Goal: Task Accomplishment & Management: Manage account settings

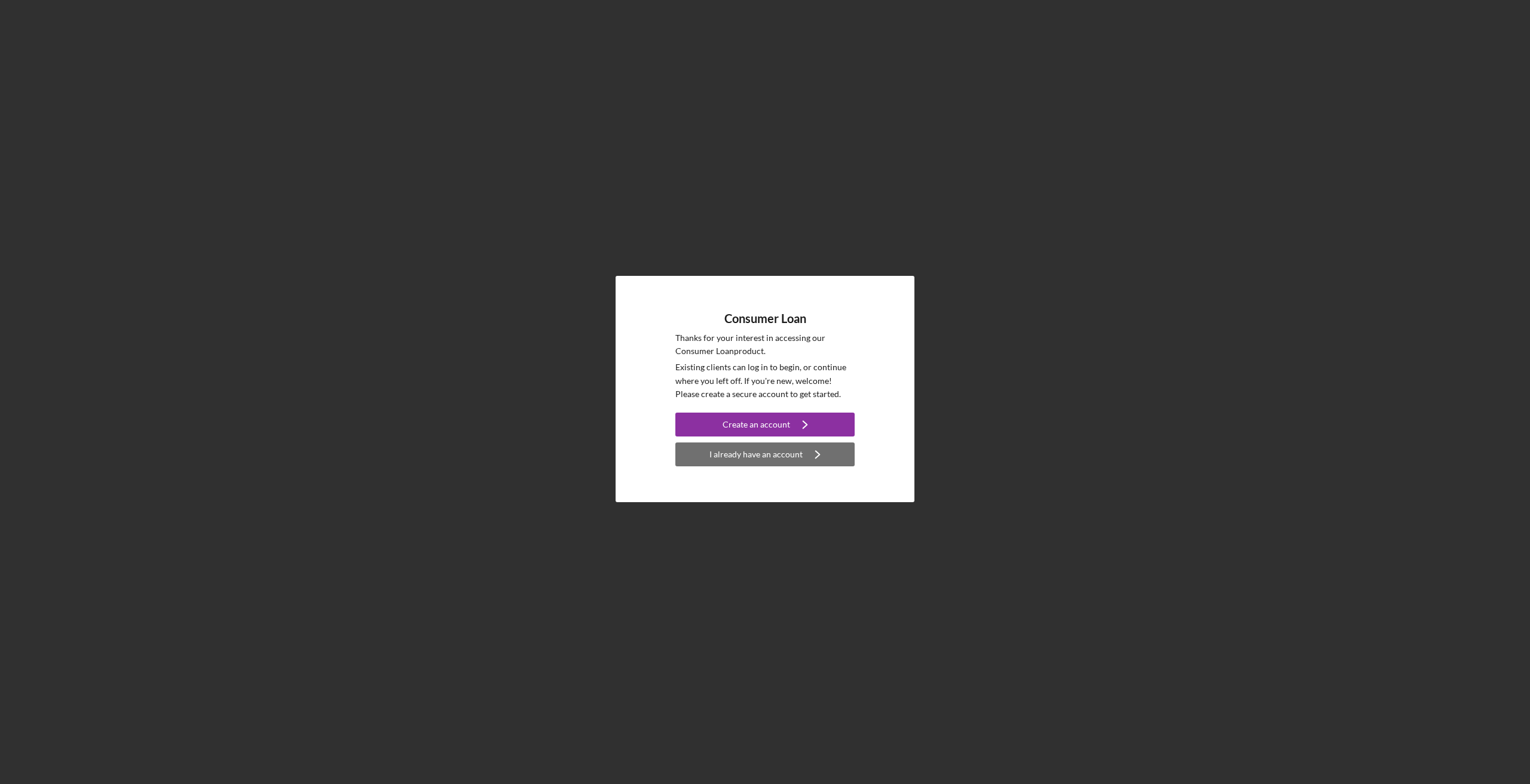
click at [771, 456] on div "I already have an account" at bounding box center [755, 454] width 93 height 24
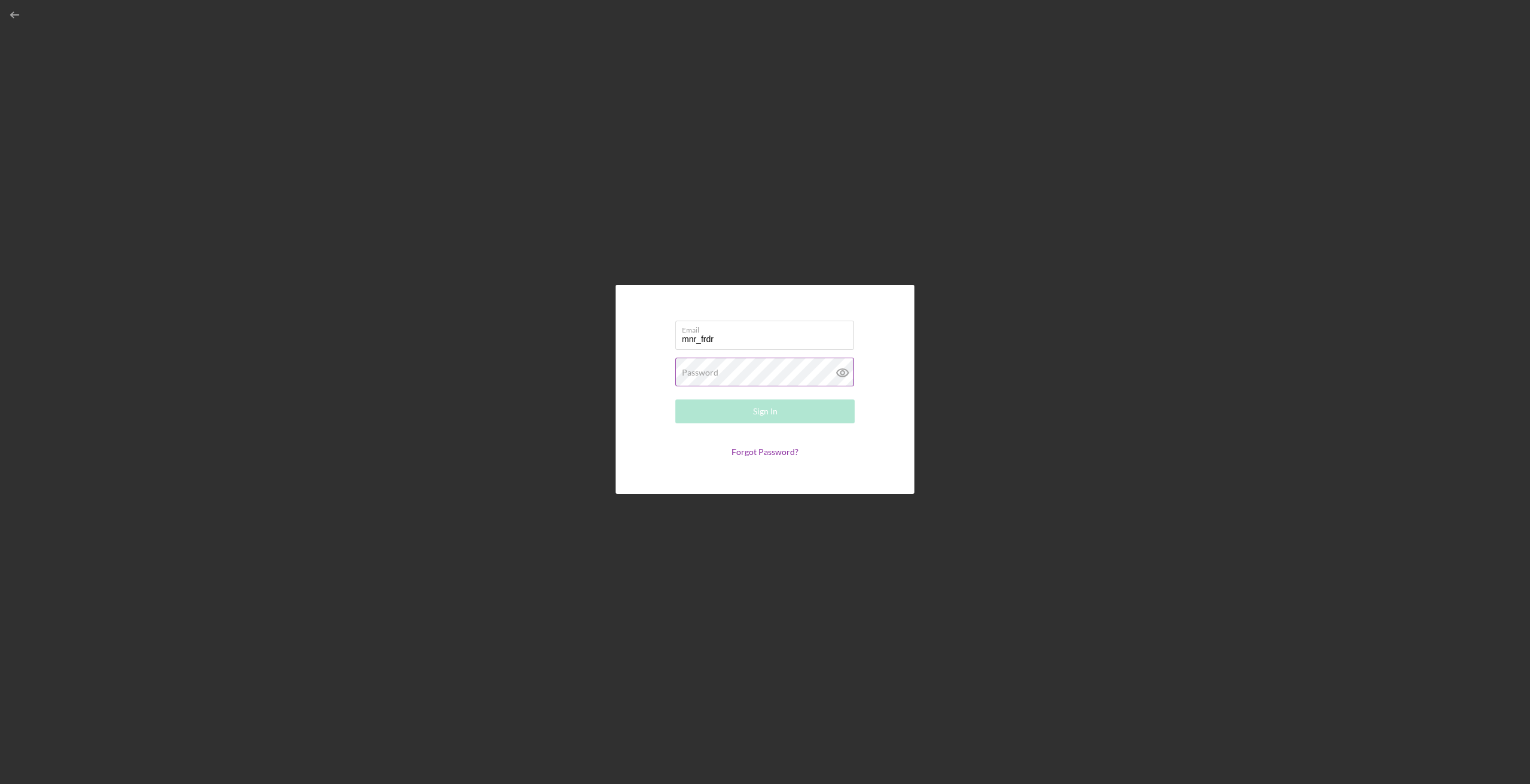
type input "[EMAIL_ADDRESS][DOMAIN_NAME]"
click at [713, 377] on label "Password" at bounding box center [700, 372] width 37 height 10
click at [676, 399] on button "Sign In" at bounding box center [765, 411] width 180 height 24
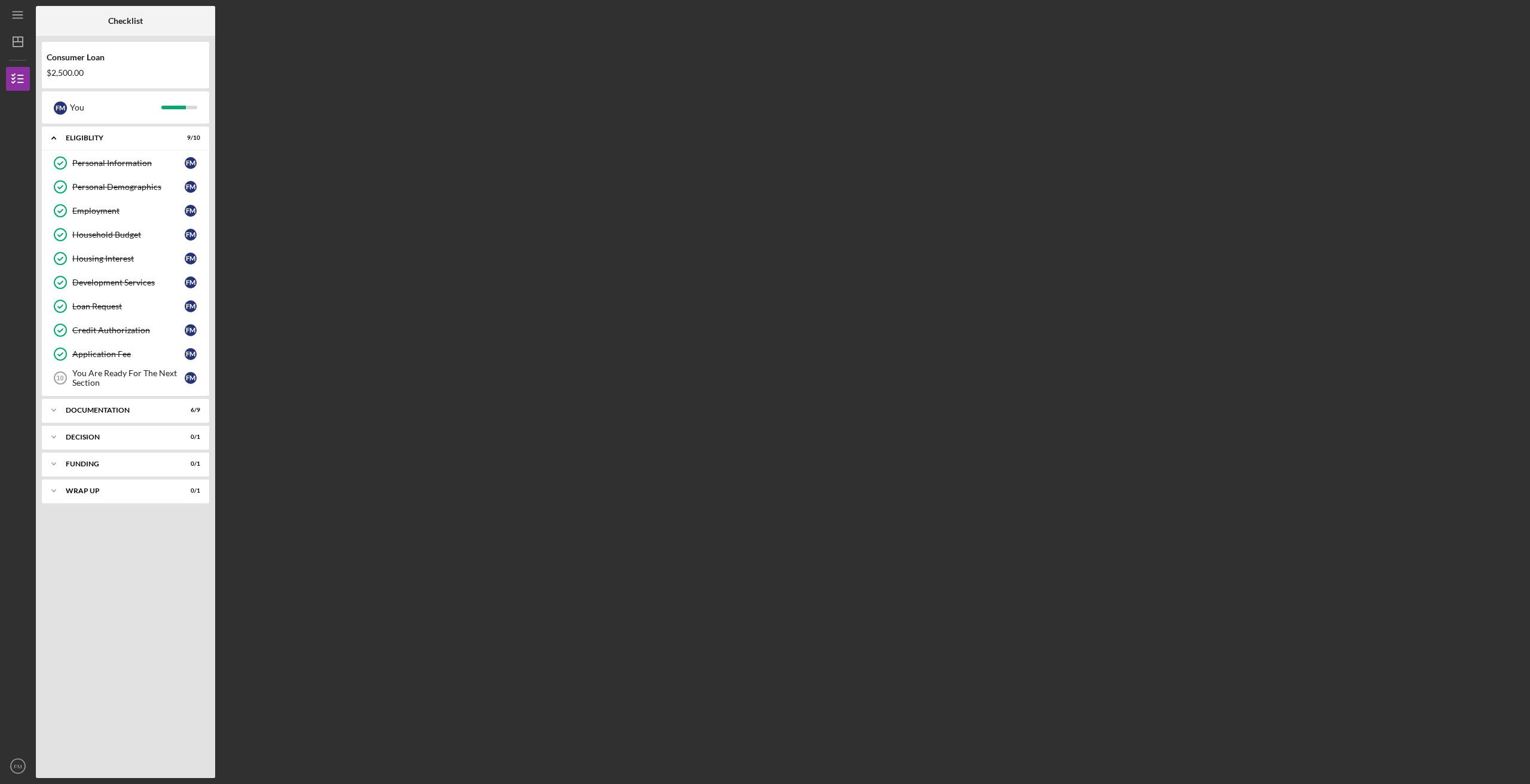
click at [84, 63] on div "Consumer Loan $2,500.00" at bounding box center [125, 66] width 167 height 35
click at [18, 87] on icon "button" at bounding box center [18, 79] width 30 height 30
click at [18, 44] on icon "Icon/Dashboard" at bounding box center [18, 42] width 30 height 30
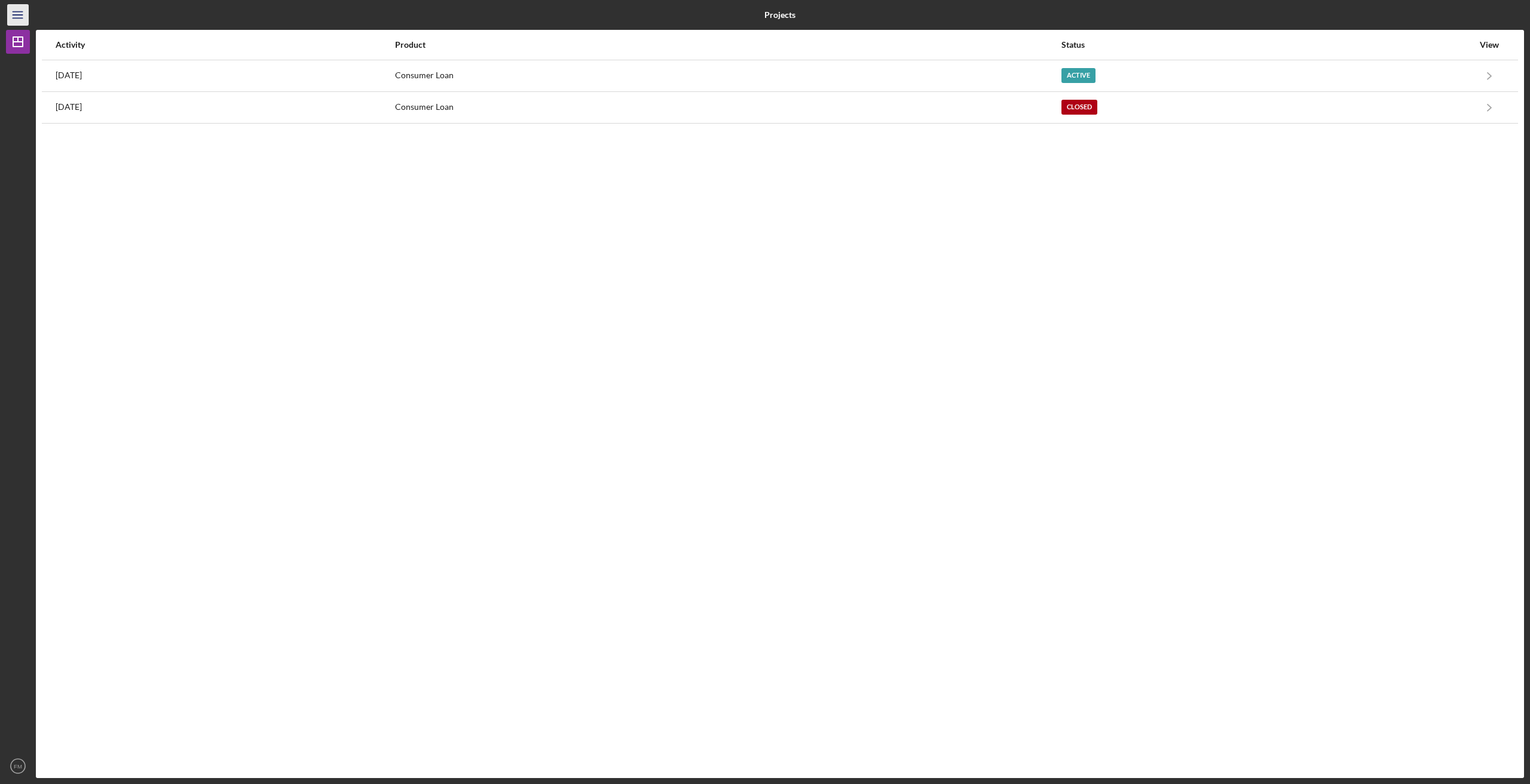
click at [12, 14] on icon "Icon/Menu" at bounding box center [18, 15] width 27 height 27
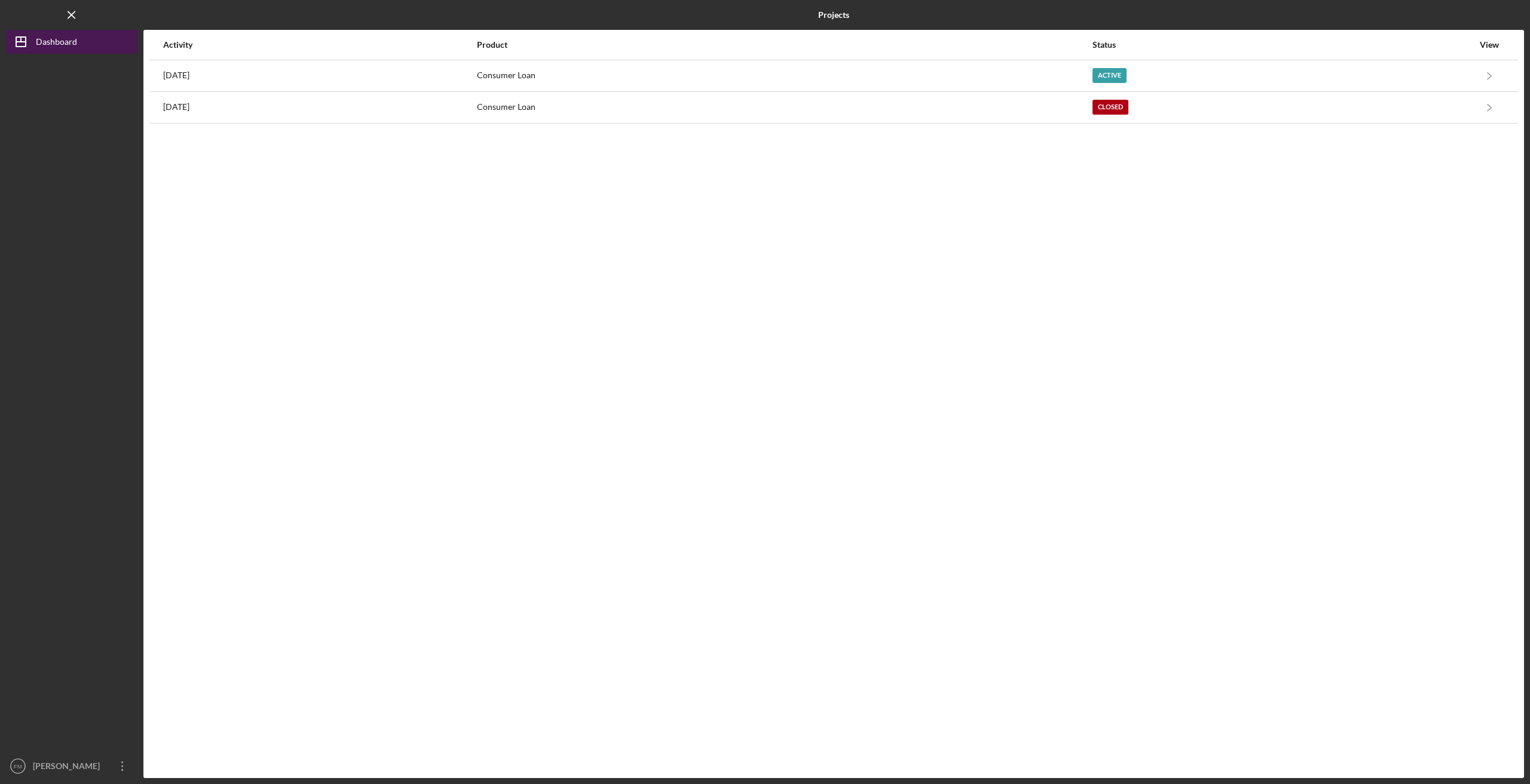
click at [17, 30] on icon "Icon/Dashboard" at bounding box center [21, 42] width 30 height 30
click at [19, 42] on line "button" at bounding box center [20, 42] width 10 height 0
click at [35, 761] on div "[PERSON_NAME]" at bounding box center [68, 767] width 78 height 27
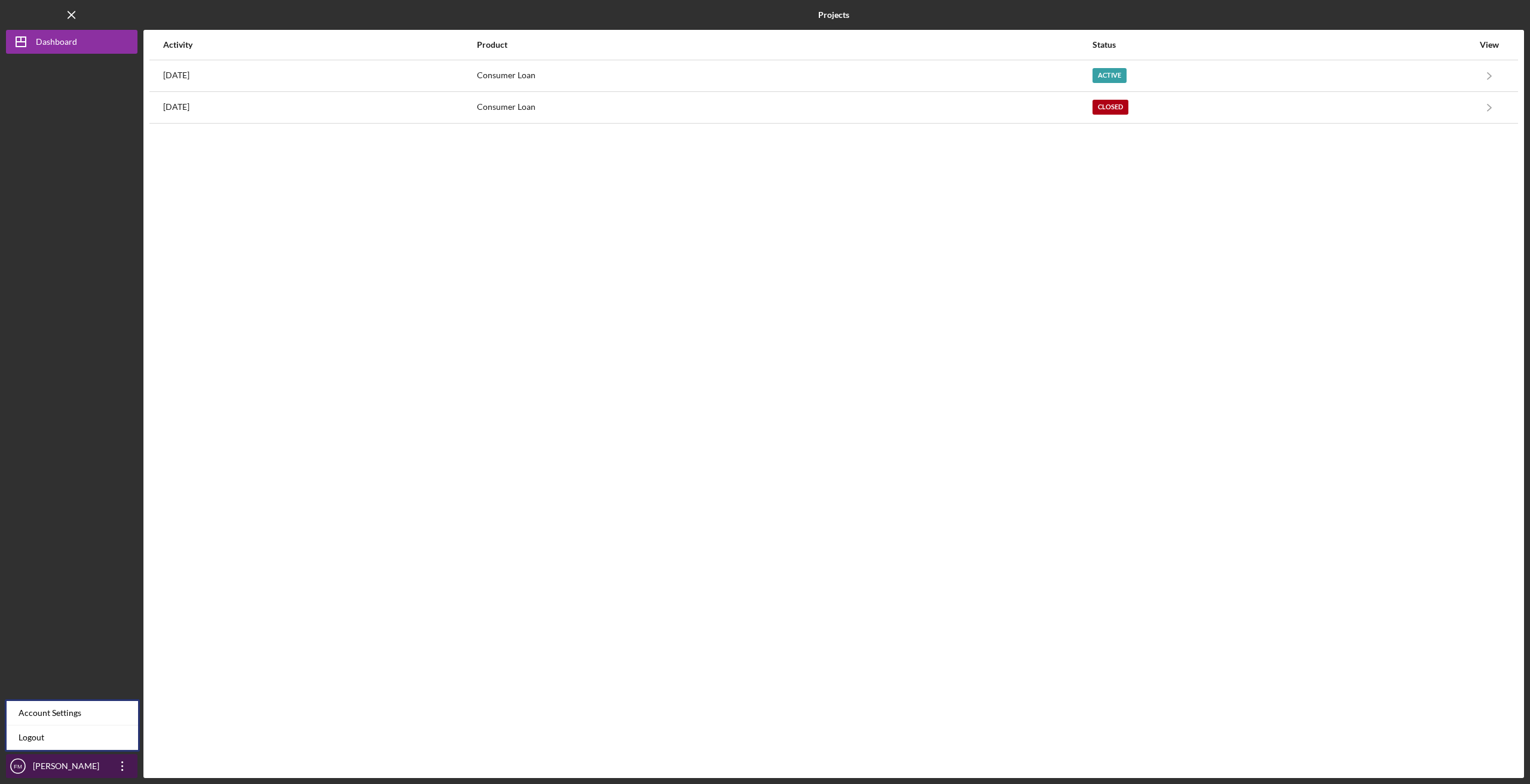
click at [119, 768] on icon "Icon/Overflow" at bounding box center [123, 766] width 30 height 30
click at [96, 671] on div at bounding box center [72, 404] width 131 height 701
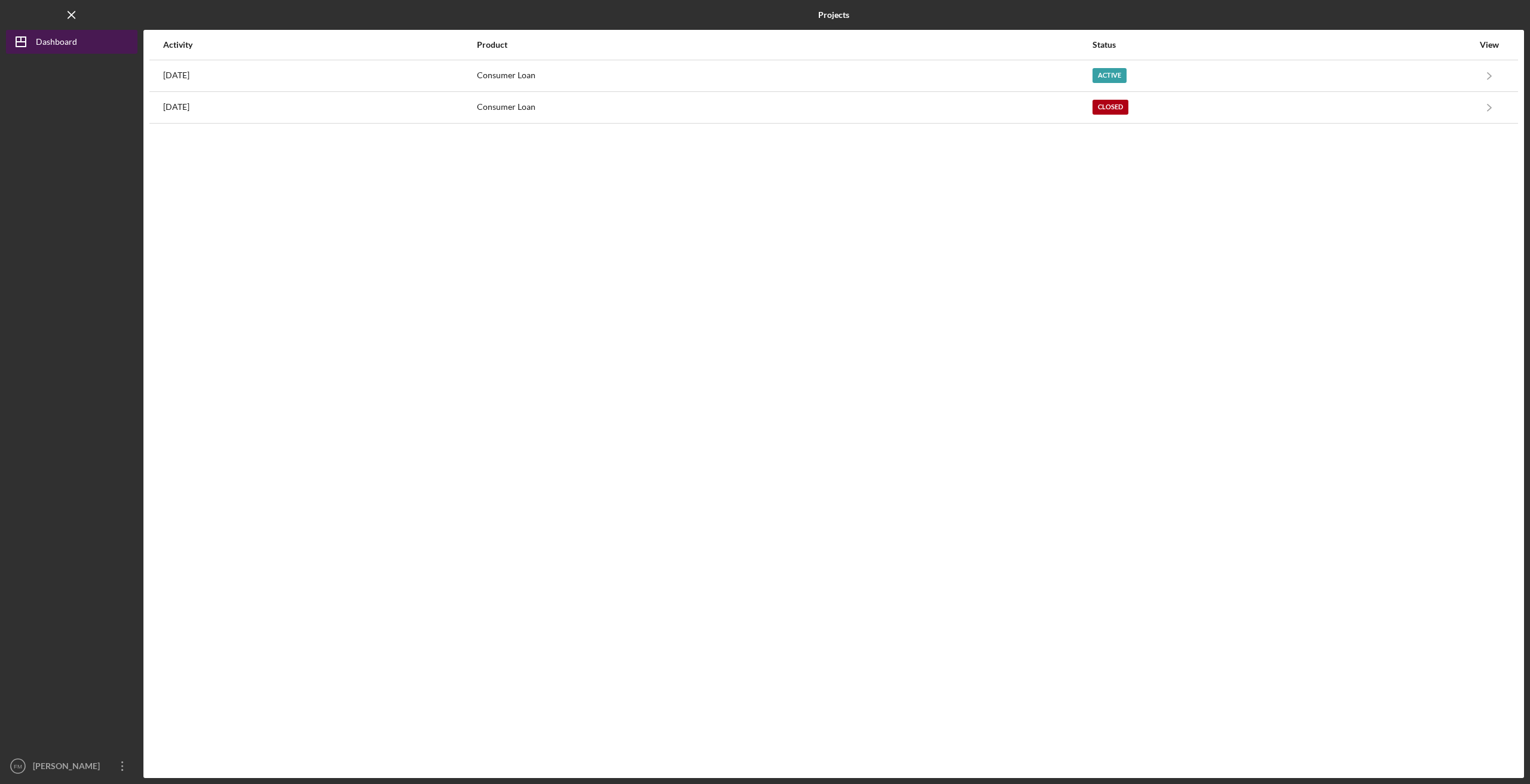
click at [27, 40] on icon "Icon/Dashboard" at bounding box center [21, 42] width 30 height 30
click at [99, 762] on div "[PERSON_NAME]" at bounding box center [68, 767] width 78 height 27
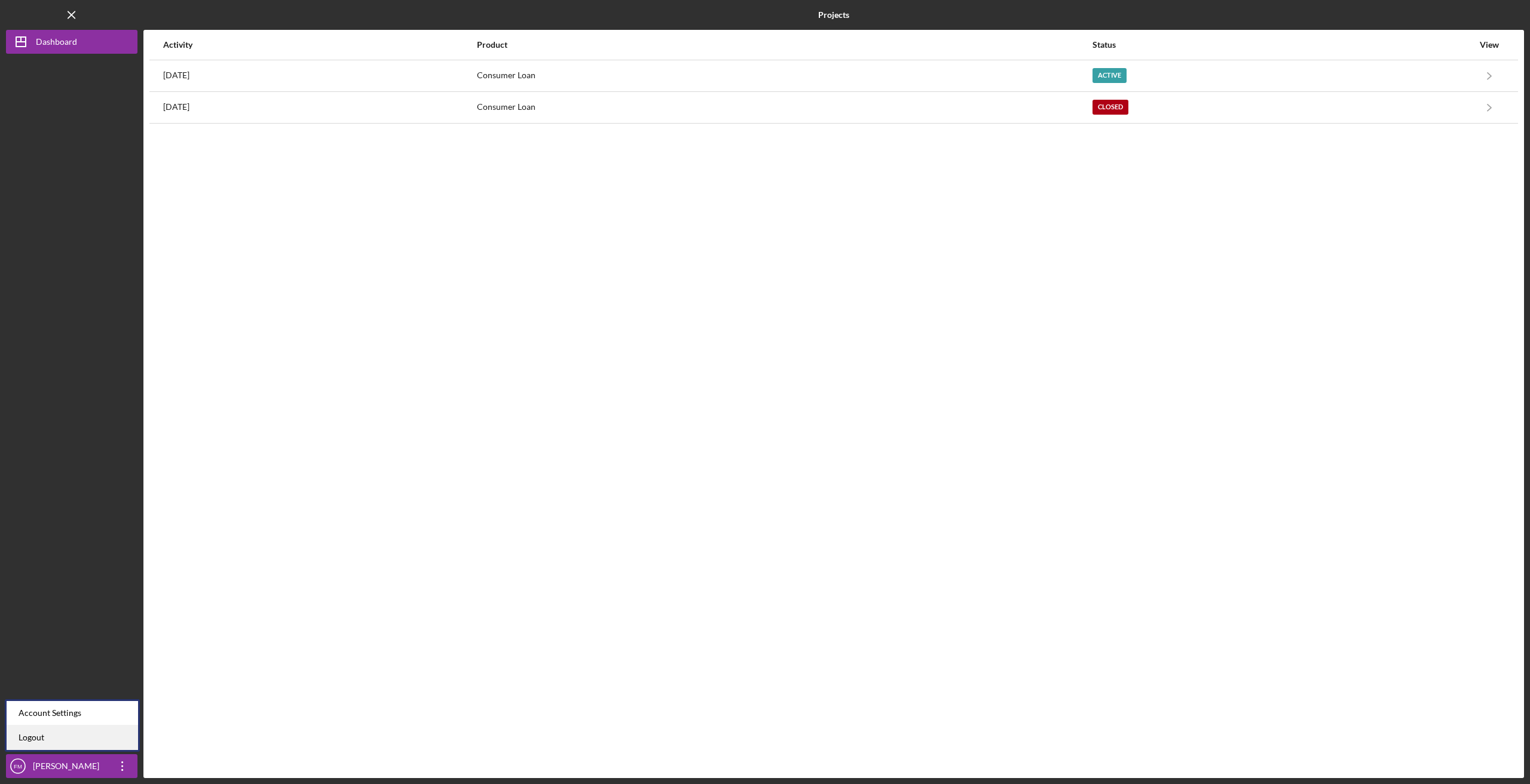
click at [91, 739] on link "Logout" at bounding box center [73, 738] width 131 height 25
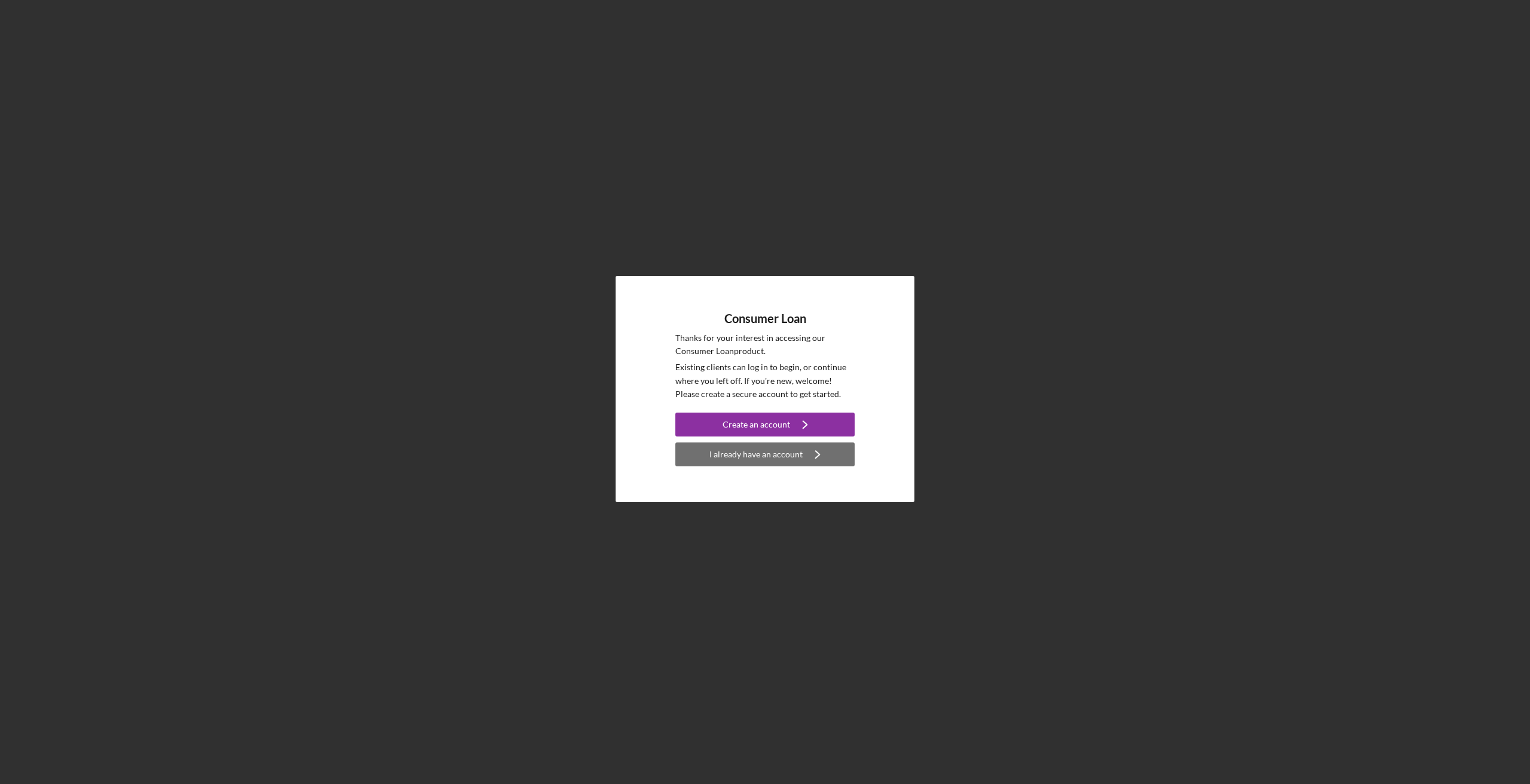
click at [797, 463] on div "I already have an account" at bounding box center [755, 454] width 93 height 24
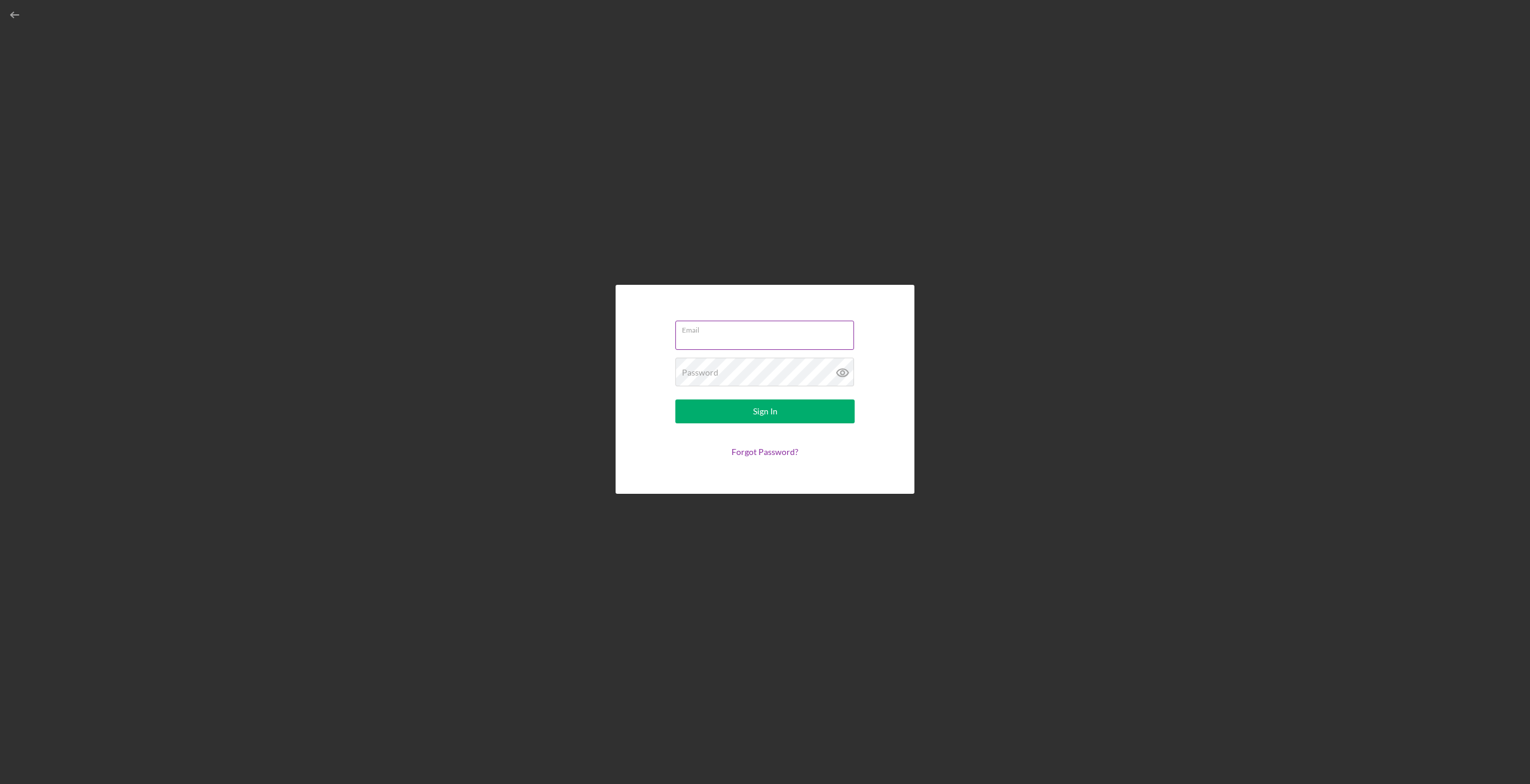
click at [771, 335] on input "Email" at bounding box center [765, 335] width 179 height 29
type input "[EMAIL_ADDRESS][DOMAIN_NAME]"
click at [771, 369] on div "Password Required" at bounding box center [765, 372] width 180 height 30
click at [676, 399] on button "Sign In" at bounding box center [765, 411] width 180 height 24
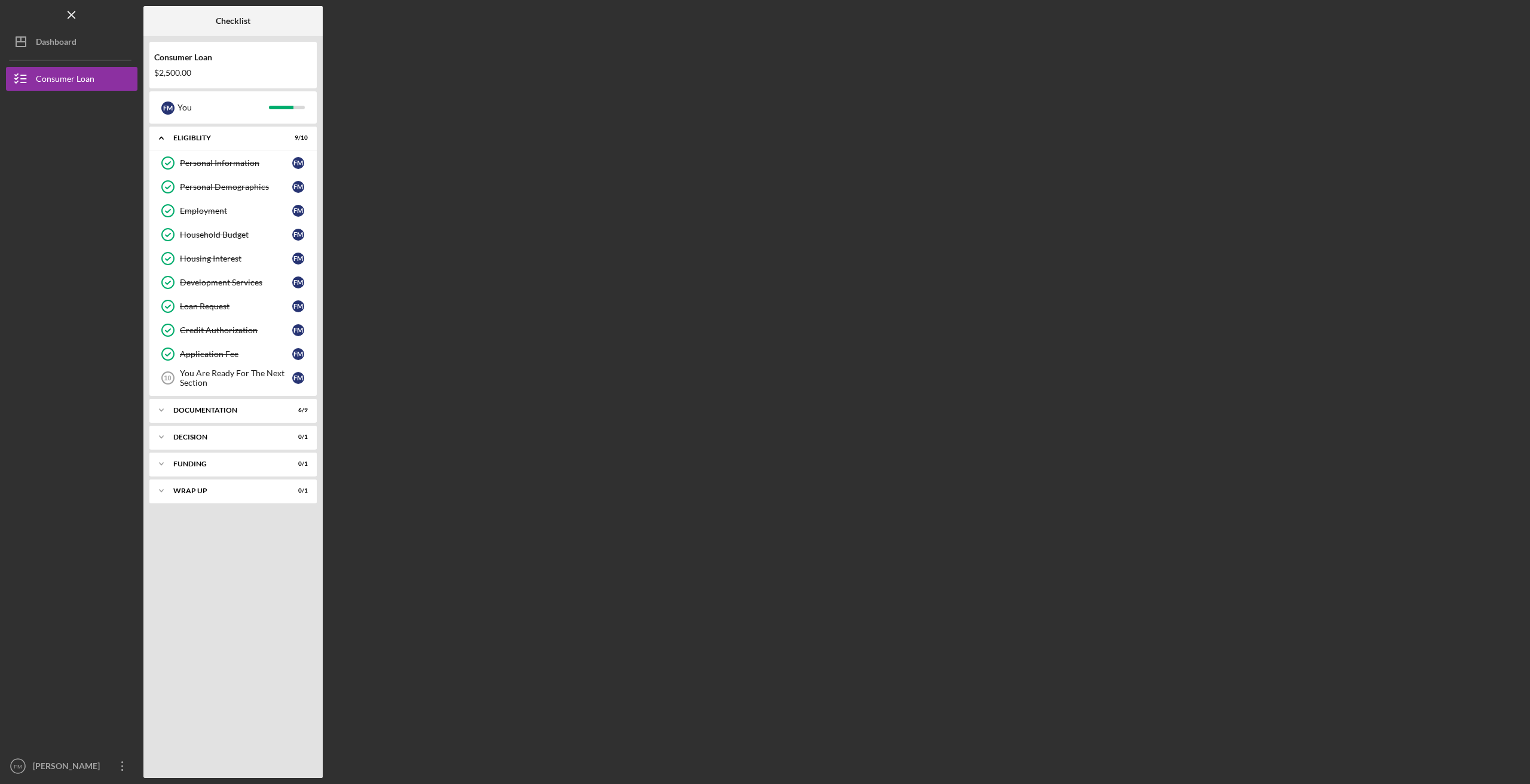
click at [171, 70] on div "$2,500.00" at bounding box center [233, 73] width 158 height 10
click at [170, 56] on div "Consumer Loan" at bounding box center [233, 57] width 158 height 10
click at [80, 45] on button "Icon/Dashboard Dashboard" at bounding box center [72, 41] width 131 height 24
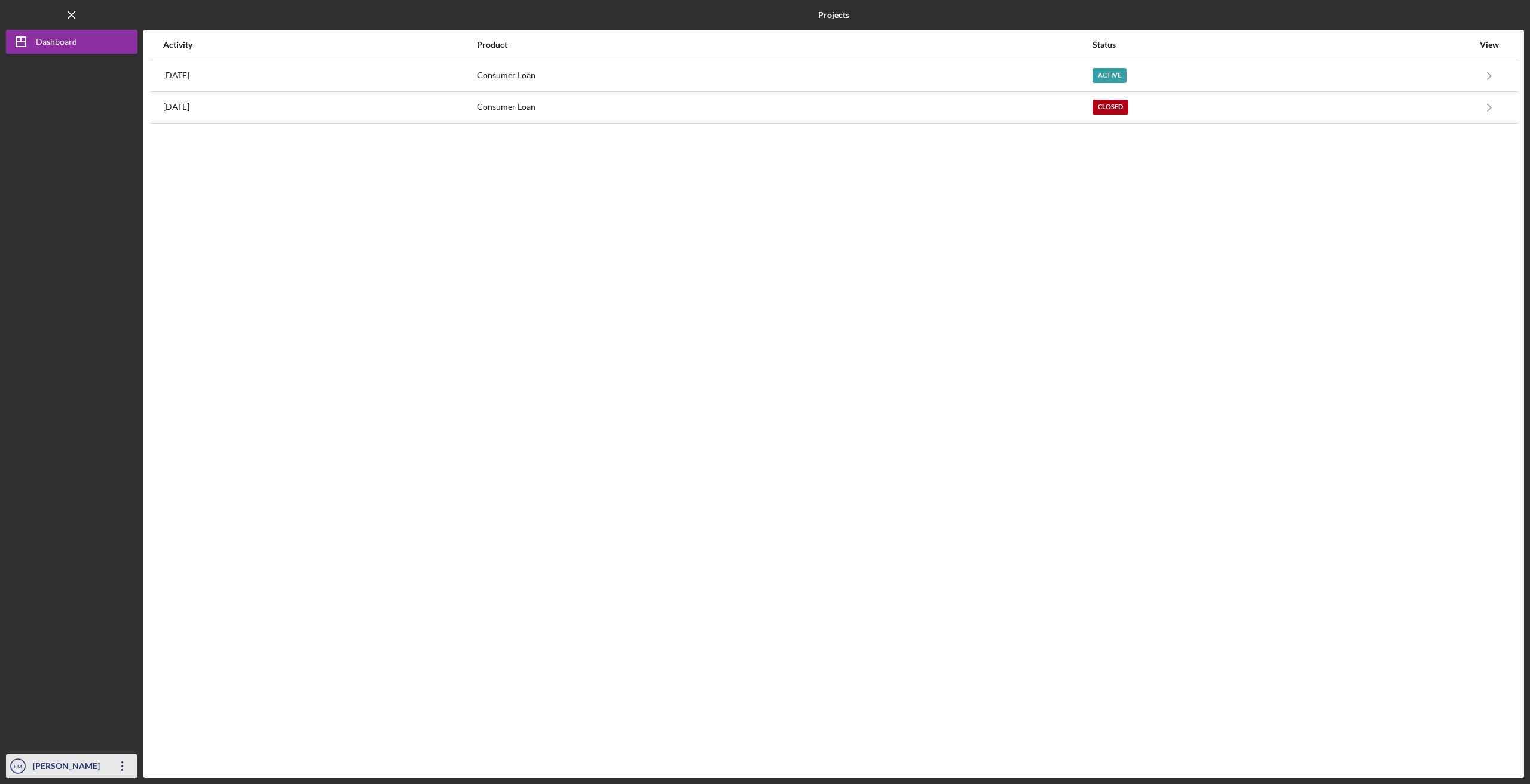
click at [22, 765] on text "FM" at bounding box center [18, 767] width 9 height 7
click at [42, 706] on div "Account Settings" at bounding box center [73, 714] width 131 height 25
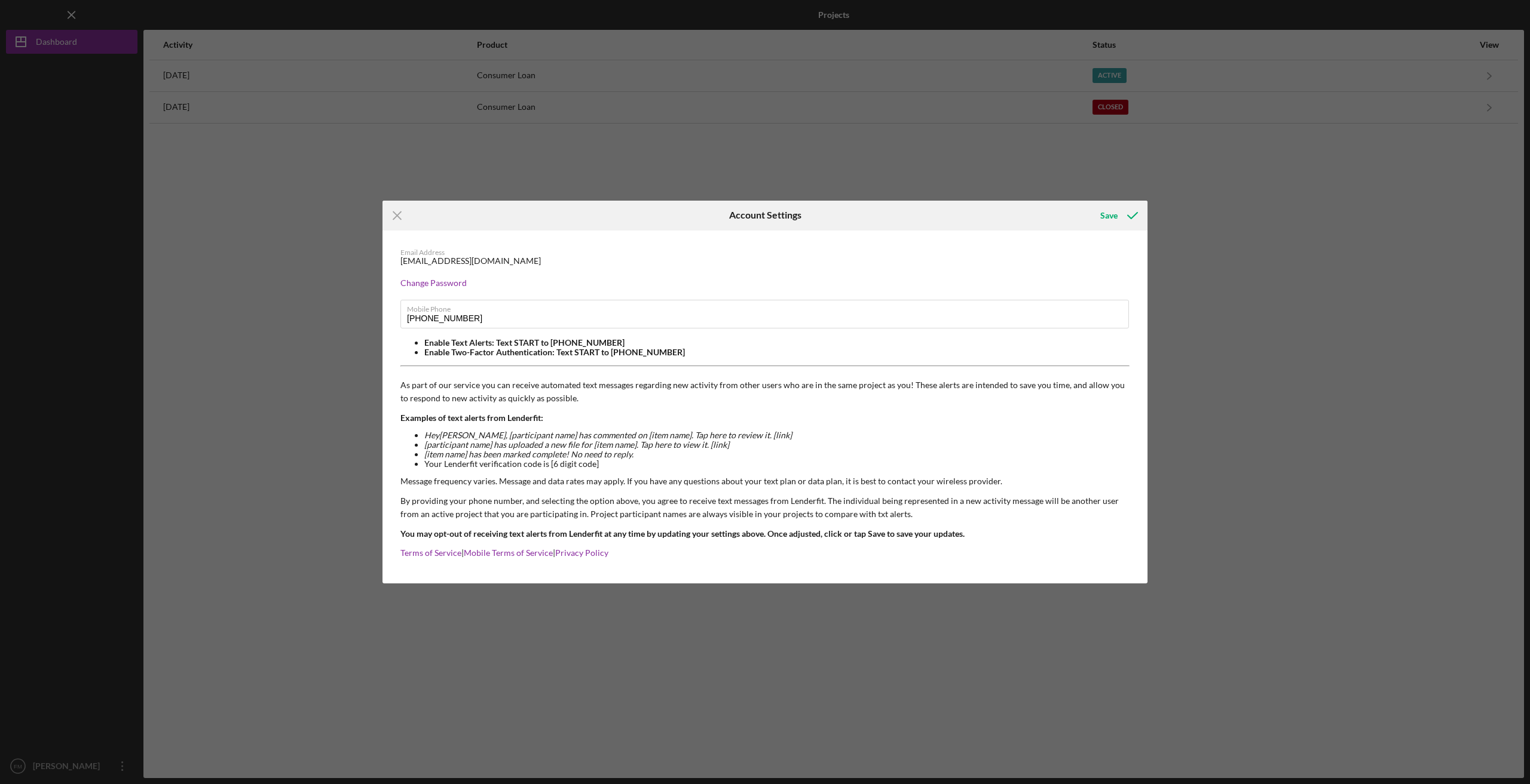
click at [952, 141] on div "Icon/Menu Close Account Settings Save Email Address mnr_frdrck@yahoo.com Change…" at bounding box center [765, 392] width 1530 height 784
click at [501, 602] on div "Icon/Menu Close Account Settings Save Email Address mnr_frdrck@yahoo.com Change…" at bounding box center [765, 392] width 1530 height 784
click at [395, 215] on icon "Icon/Menu Close" at bounding box center [397, 215] width 30 height 30
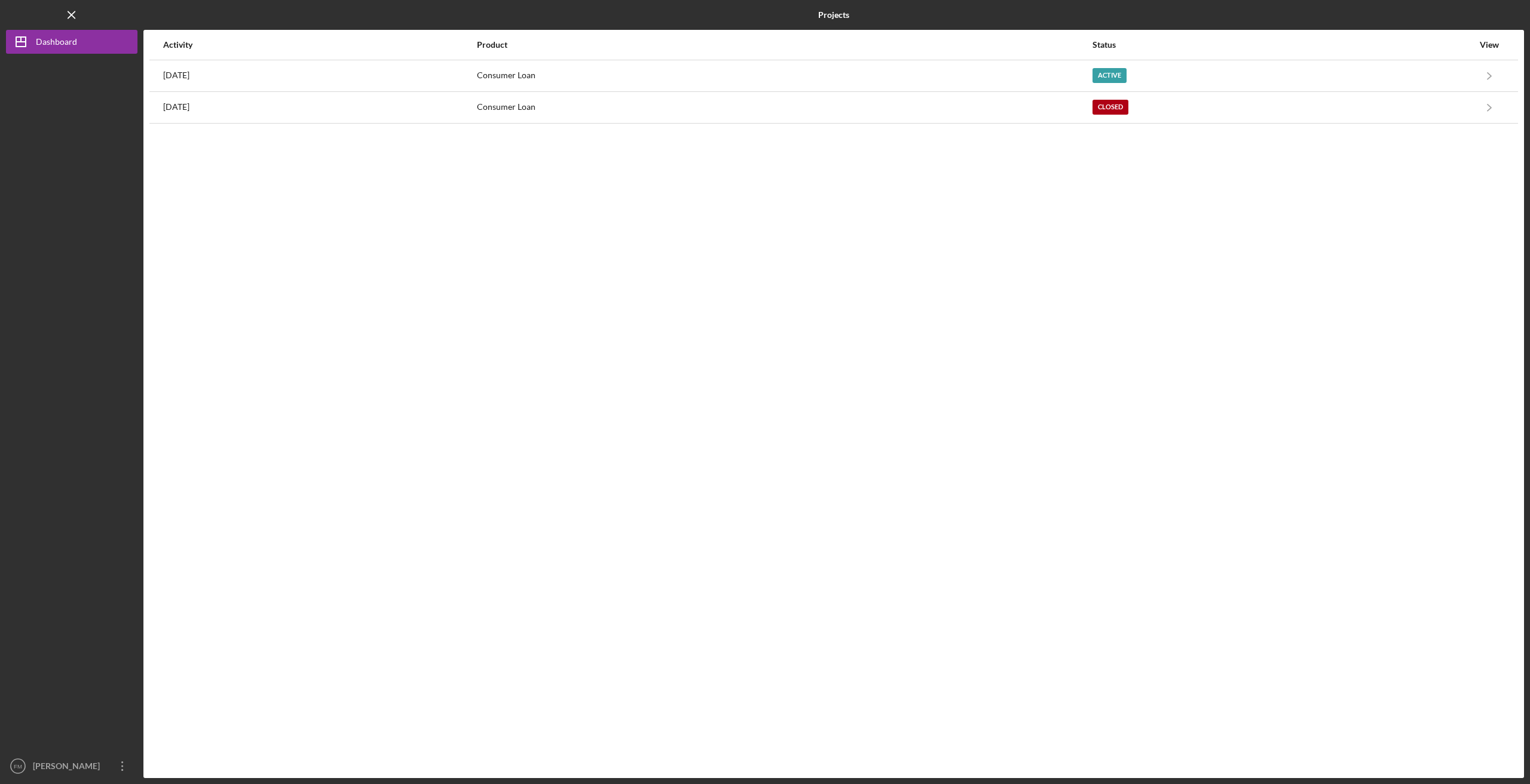
click at [837, 20] on b "Projects" at bounding box center [833, 15] width 31 height 10
click at [835, 12] on b "Projects" at bounding box center [833, 15] width 31 height 10
click at [1498, 41] on div "View" at bounding box center [1489, 45] width 30 height 10
click at [1488, 45] on div "View" at bounding box center [1489, 45] width 30 height 10
click at [61, 771] on div "[PERSON_NAME]" at bounding box center [68, 767] width 78 height 27
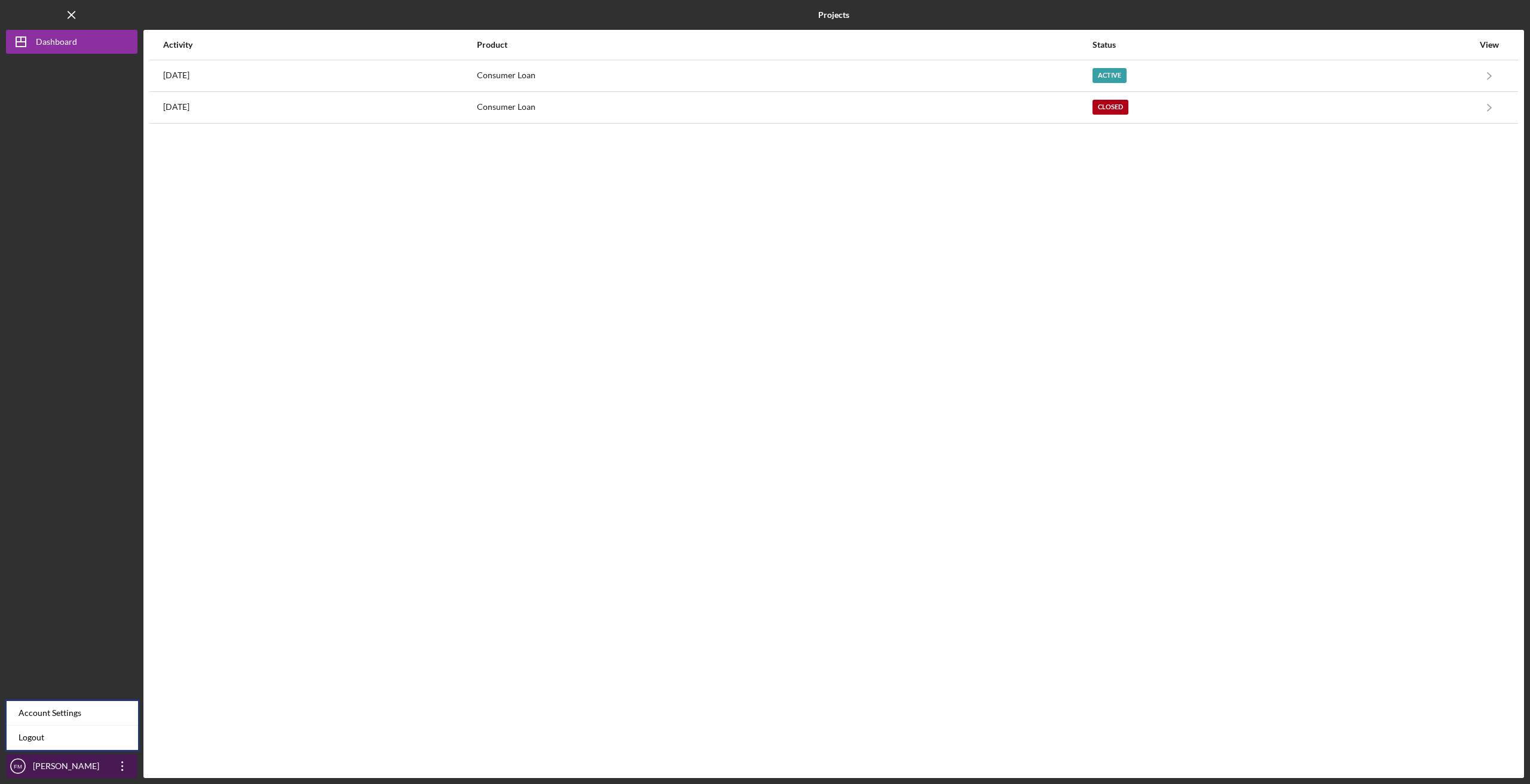
click at [15, 761] on icon "FM" at bounding box center [18, 766] width 24 height 30
click at [122, 761] on icon "Icon/Overflow" at bounding box center [123, 766] width 30 height 30
click at [351, 613] on div "Activity Product Status View 2 months ago Consumer Loan Active Icon/Navigate Co…" at bounding box center [833, 404] width 1380 height 748
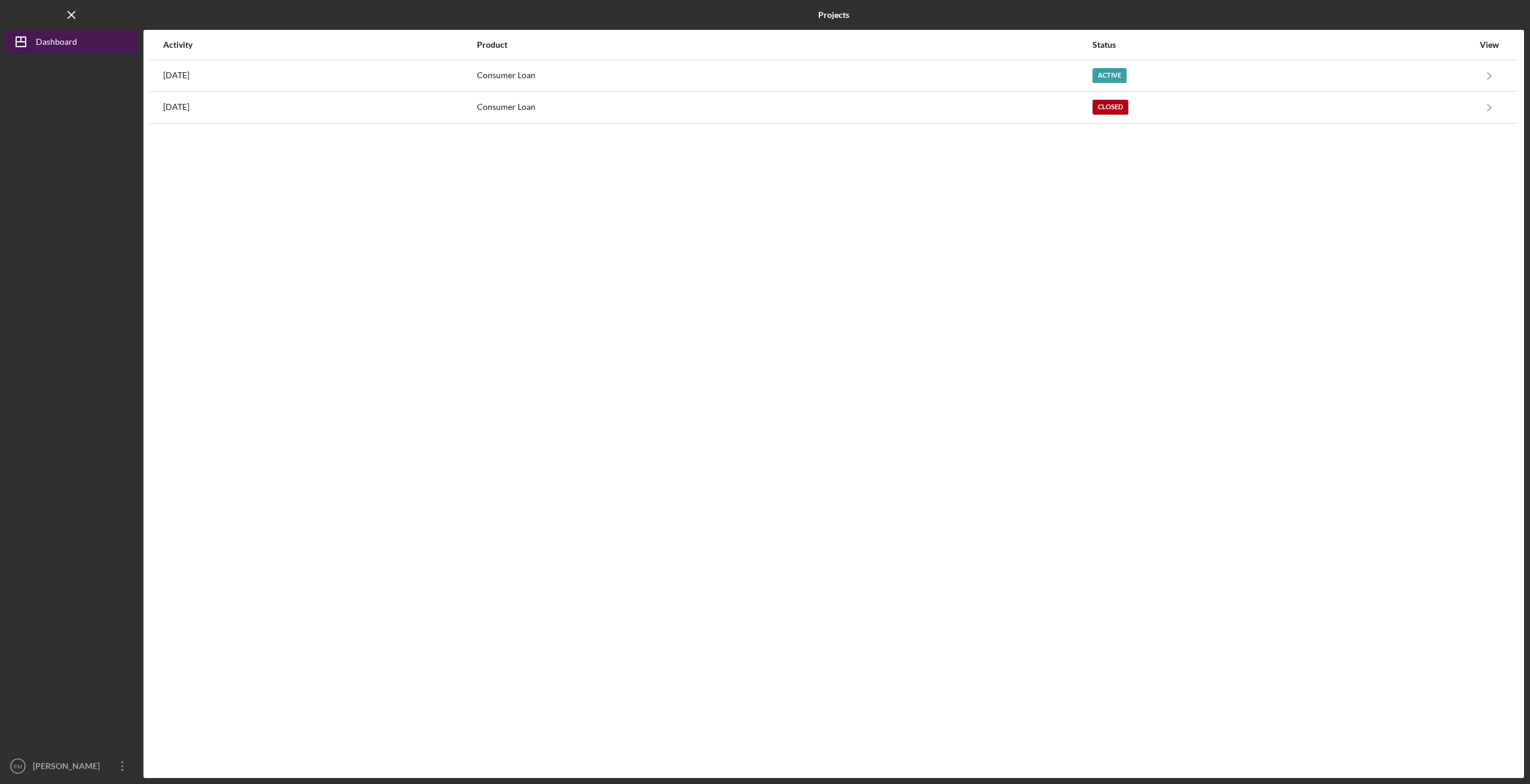
click at [86, 40] on button "Icon/Dashboard Dashboard" at bounding box center [72, 41] width 131 height 24
click at [16, 40] on polygon "button" at bounding box center [20, 41] width 10 height 10
drag, startPoint x: 16, startPoint y: 40, endPoint x: 63, endPoint y: 326, distance: 289.8
click at [63, 326] on div at bounding box center [72, 404] width 131 height 701
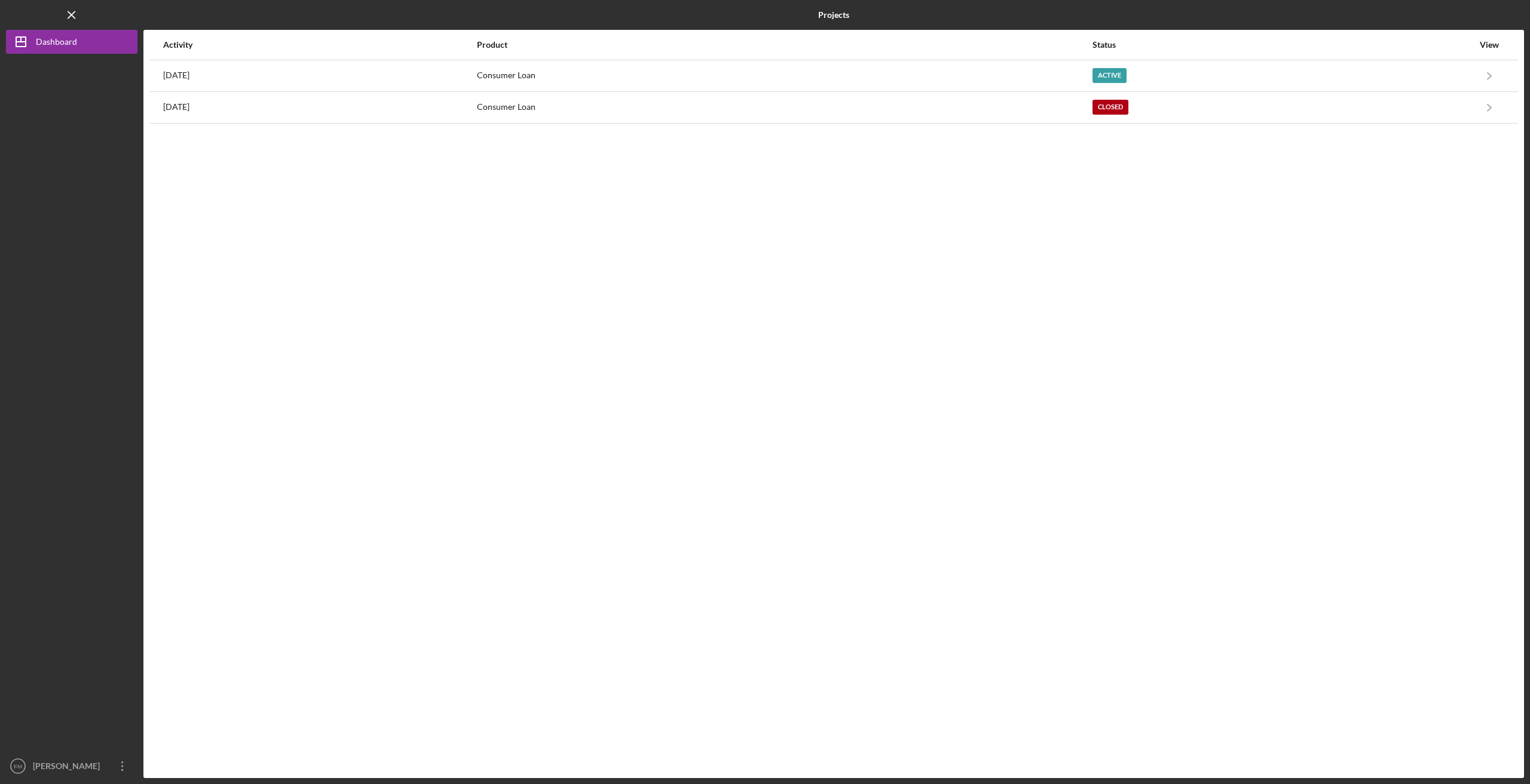
click at [691, 136] on div "Activity Product Status View 2 months ago Consumer Loan Active Icon/Navigate Co…" at bounding box center [833, 404] width 1380 height 748
click at [630, 41] on div "Product" at bounding box center [783, 45] width 614 height 10
click at [638, 44] on div "Product" at bounding box center [630, 44] width 308 height 10
click at [196, 41] on div "Activity" at bounding box center [319, 45] width 313 height 10
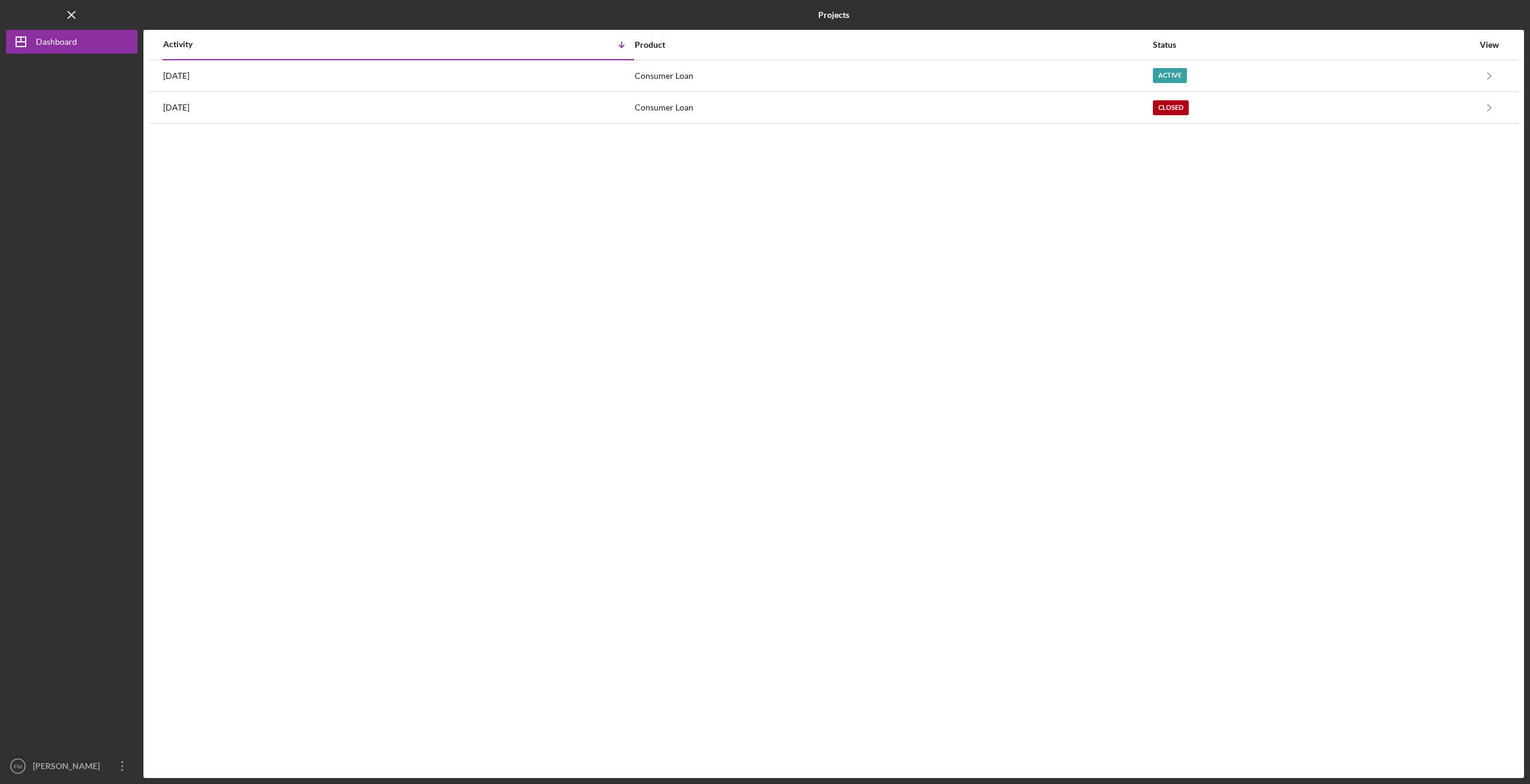
click at [165, 46] on div "Activity" at bounding box center [280, 44] width 236 height 10
click at [661, 52] on div "Product" at bounding box center [893, 45] width 517 height 29
click at [589, 45] on div "Icon/Table Sort Arrow" at bounding box center [516, 45] width 236 height 24
click at [195, 43] on div "Activity" at bounding box center [280, 44] width 236 height 10
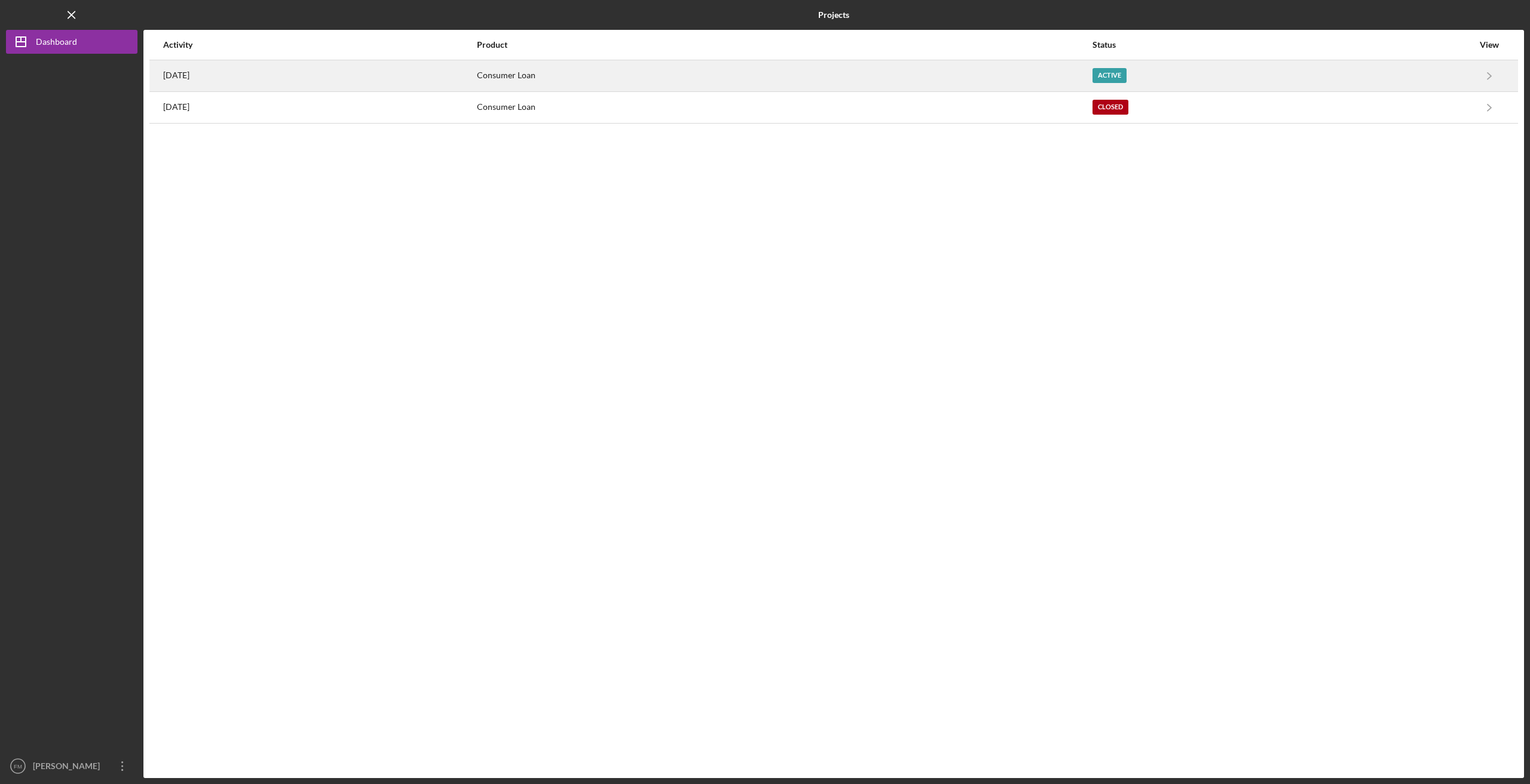
click at [638, 72] on div "Consumer Loan" at bounding box center [783, 76] width 614 height 30
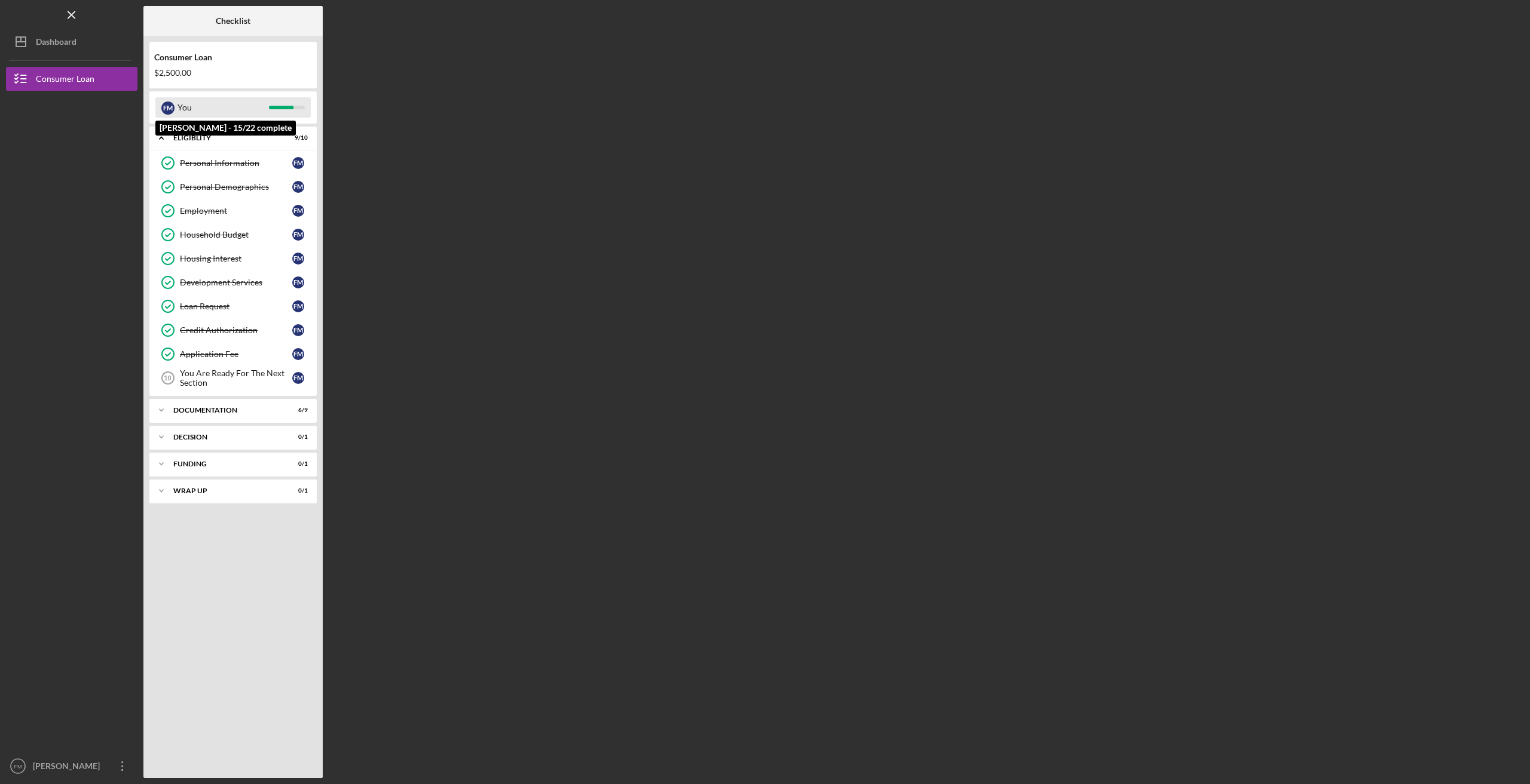
click at [239, 109] on div "You" at bounding box center [223, 107] width 91 height 20
click at [167, 106] on div "F M" at bounding box center [167, 108] width 13 height 13
click at [184, 73] on div "$2,500.00" at bounding box center [233, 73] width 158 height 10
click at [189, 60] on div "Consumer Loan" at bounding box center [233, 57] width 158 height 10
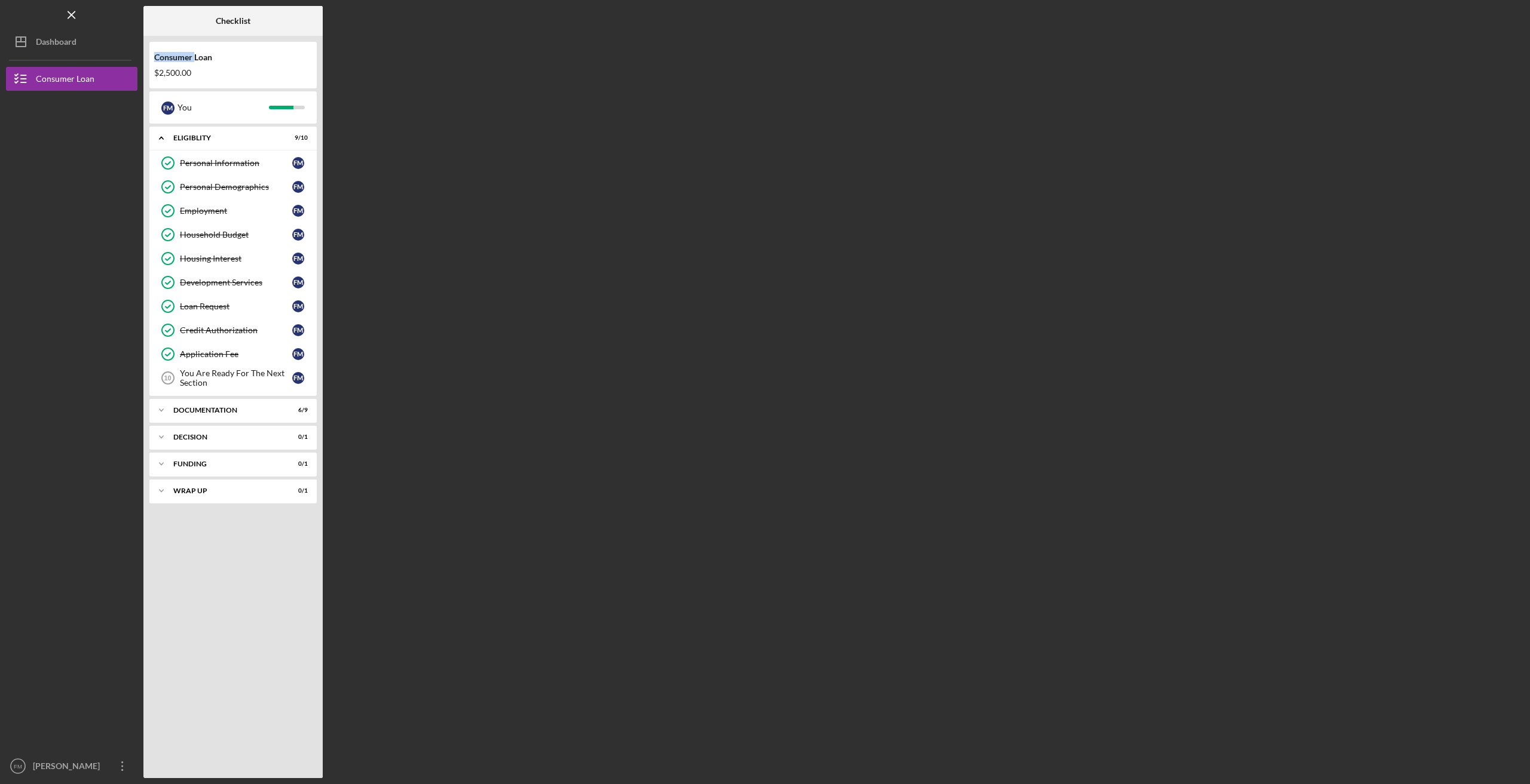
click at [189, 60] on div "Consumer Loan" at bounding box center [233, 57] width 158 height 10
click at [209, 57] on div "Consumer Loan" at bounding box center [233, 57] width 158 height 10
click at [162, 109] on div "F M" at bounding box center [167, 108] width 13 height 13
click at [303, 102] on div "F M You" at bounding box center [232, 107] width 155 height 20
click at [70, 12] on icon "Icon/Menu Close" at bounding box center [72, 15] width 27 height 27
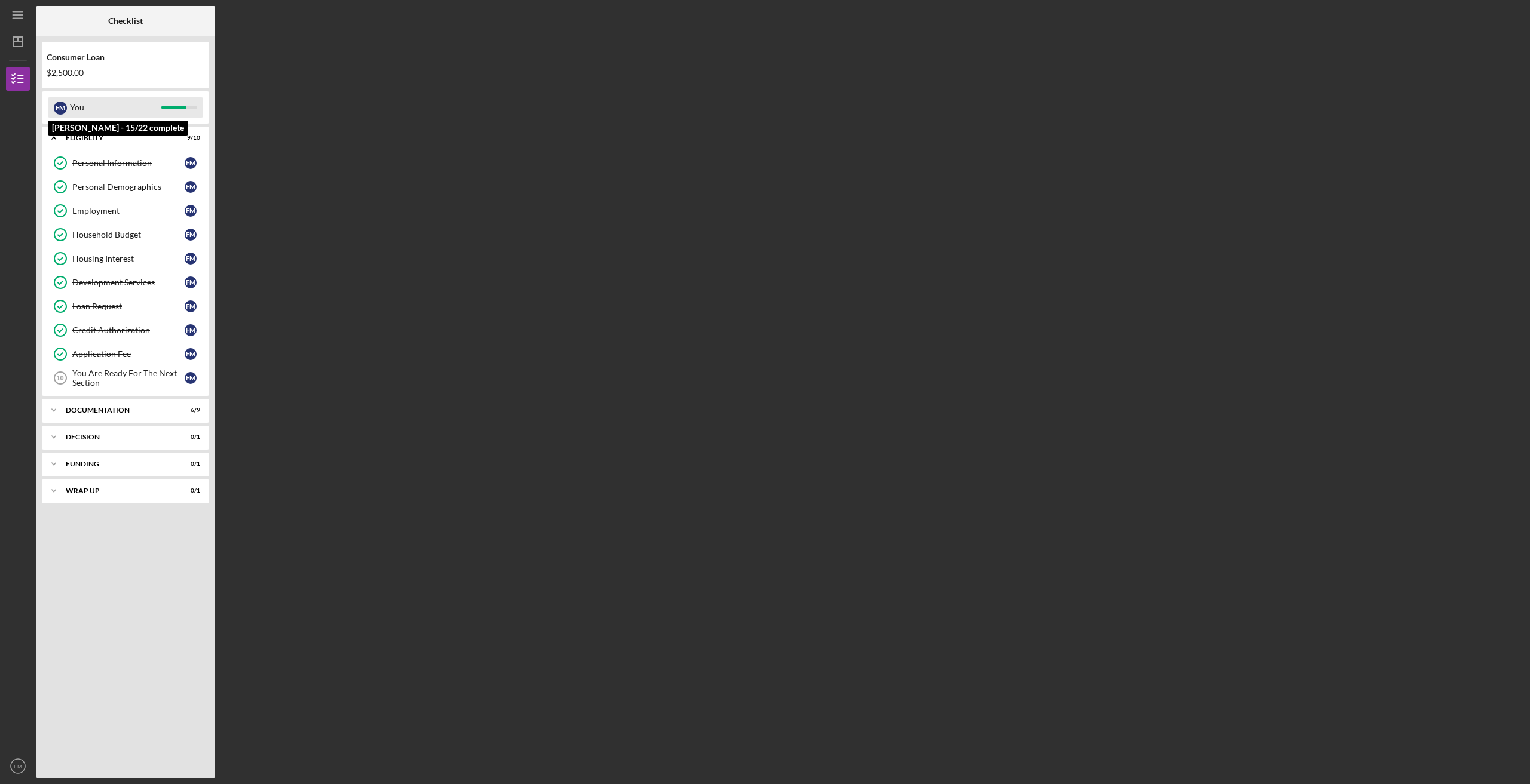
click at [63, 108] on div "F M" at bounding box center [60, 108] width 13 height 13
click at [16, 80] on icon "button" at bounding box center [18, 79] width 30 height 30
click at [19, 15] on line "button" at bounding box center [17, 15] width 10 height 0
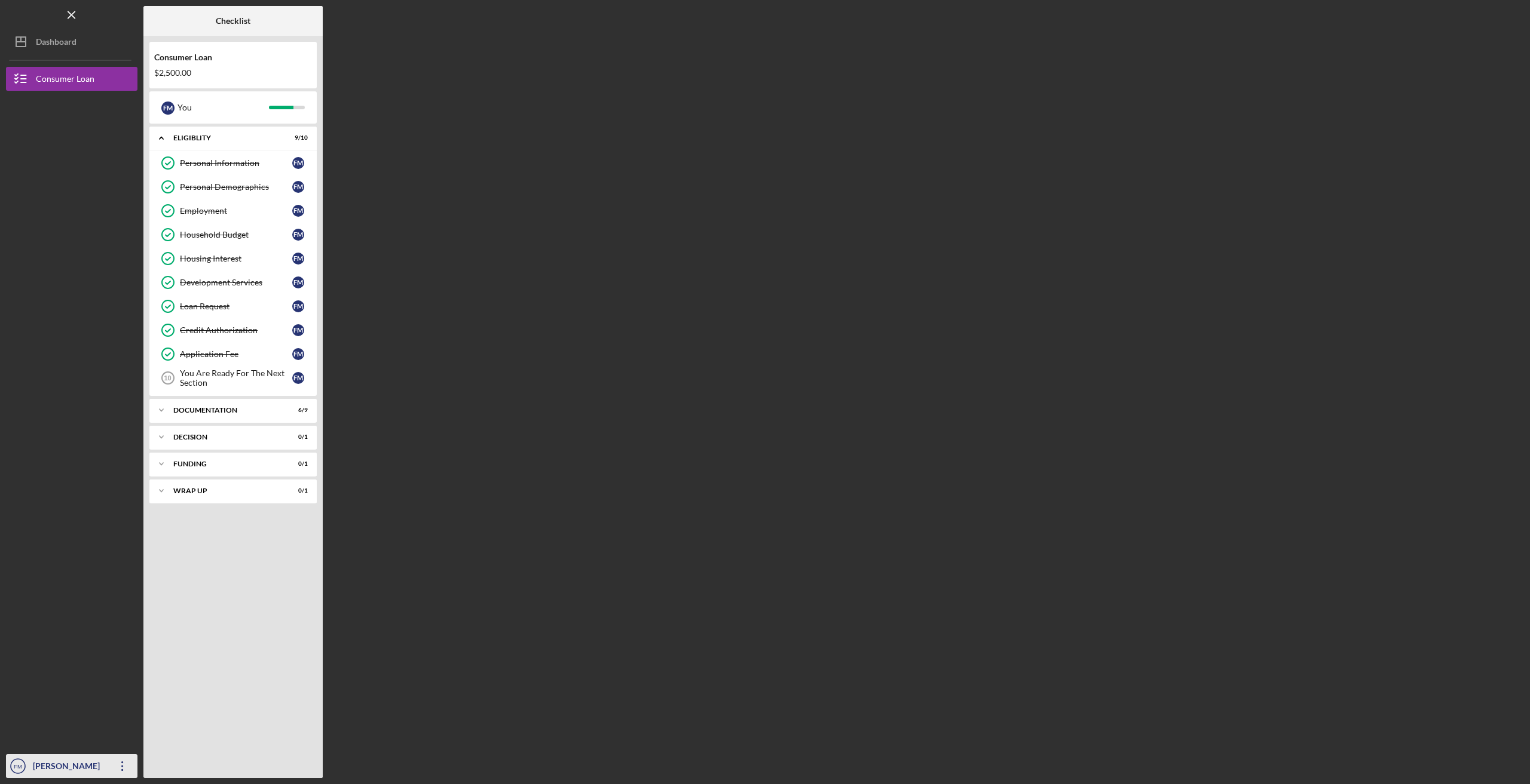
click at [116, 774] on icon "Icon/Overflow" at bounding box center [123, 766] width 30 height 30
click at [76, 736] on link "Logout" at bounding box center [73, 738] width 131 height 25
